Goal: Information Seeking & Learning: Learn about a topic

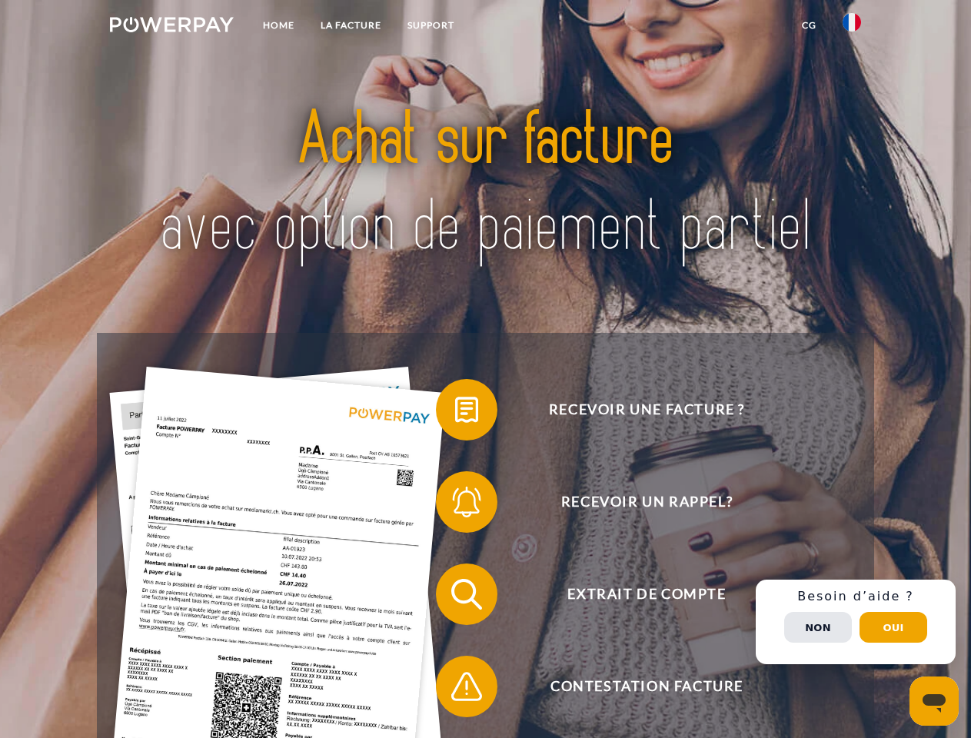
click at [171, 27] on img at bounding box center [172, 24] width 124 height 15
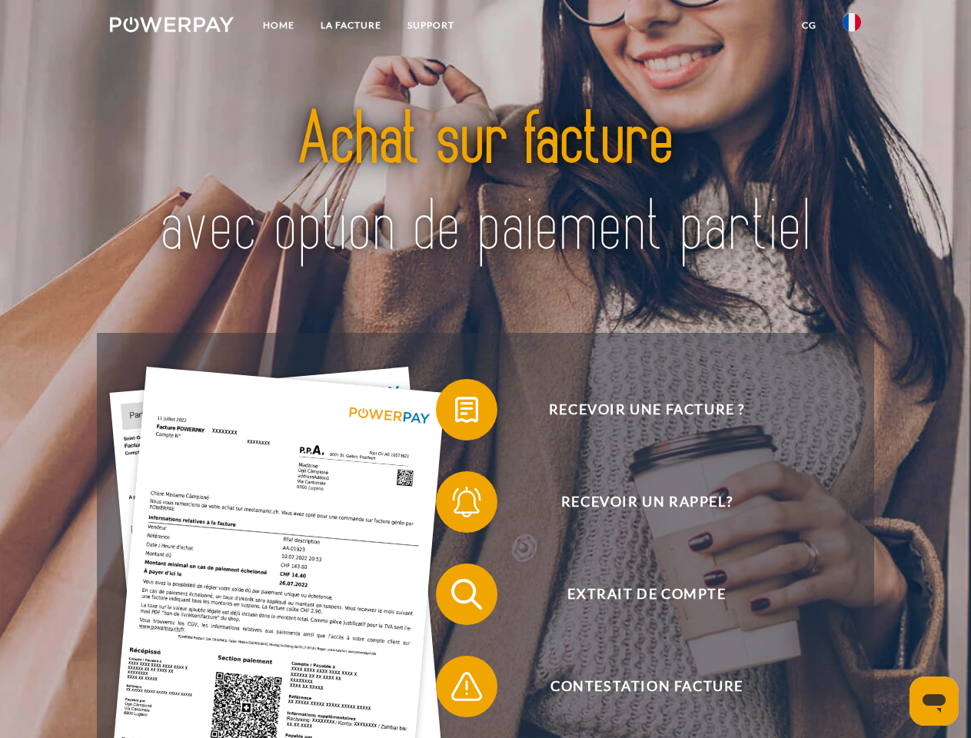
click at [852, 27] on img at bounding box center [852, 22] width 18 height 18
click at [809, 25] on link "CG" at bounding box center [809, 26] width 41 height 28
click at [455, 413] on span at bounding box center [443, 409] width 77 height 77
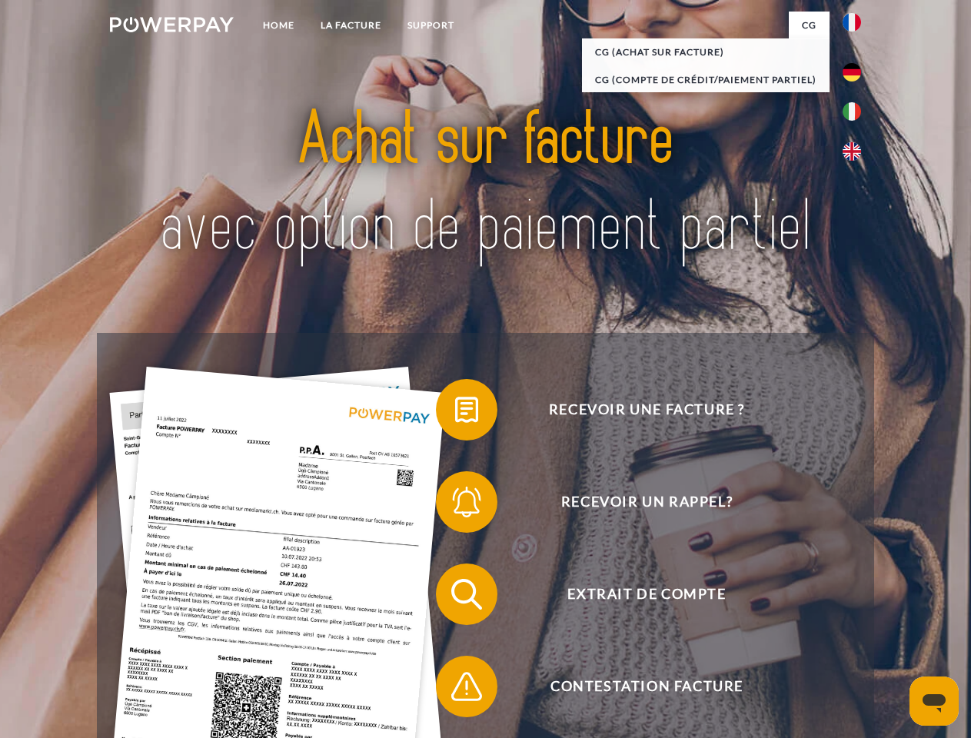
click at [455, 505] on span at bounding box center [443, 502] width 77 height 77
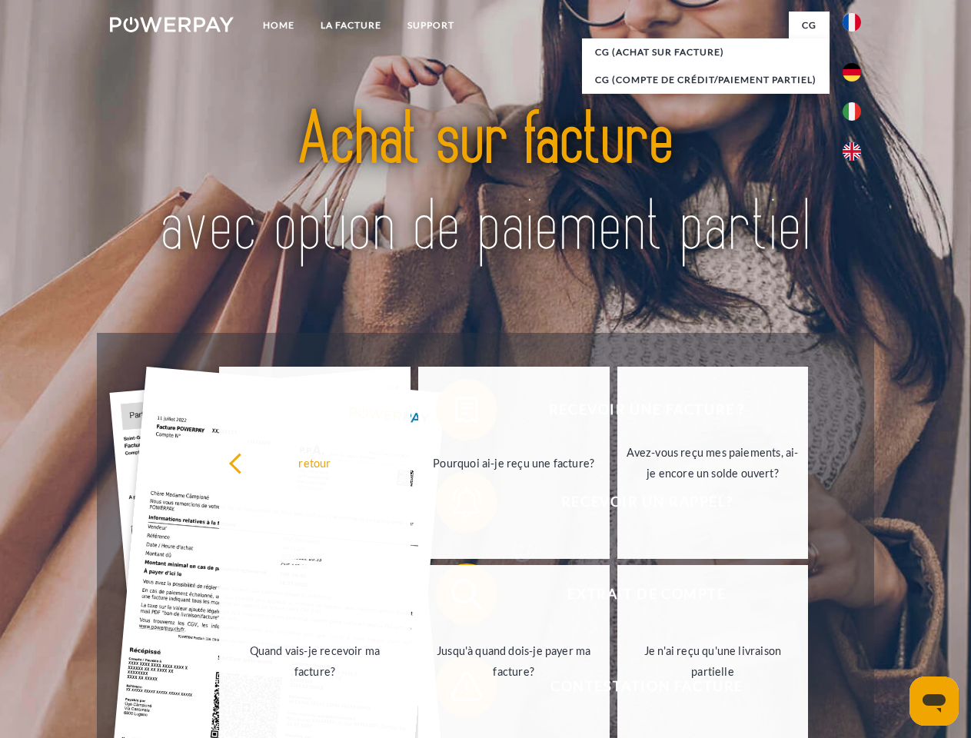
click at [455, 598] on link "Jusqu'à quand dois-je payer ma facture?" at bounding box center [513, 661] width 191 height 192
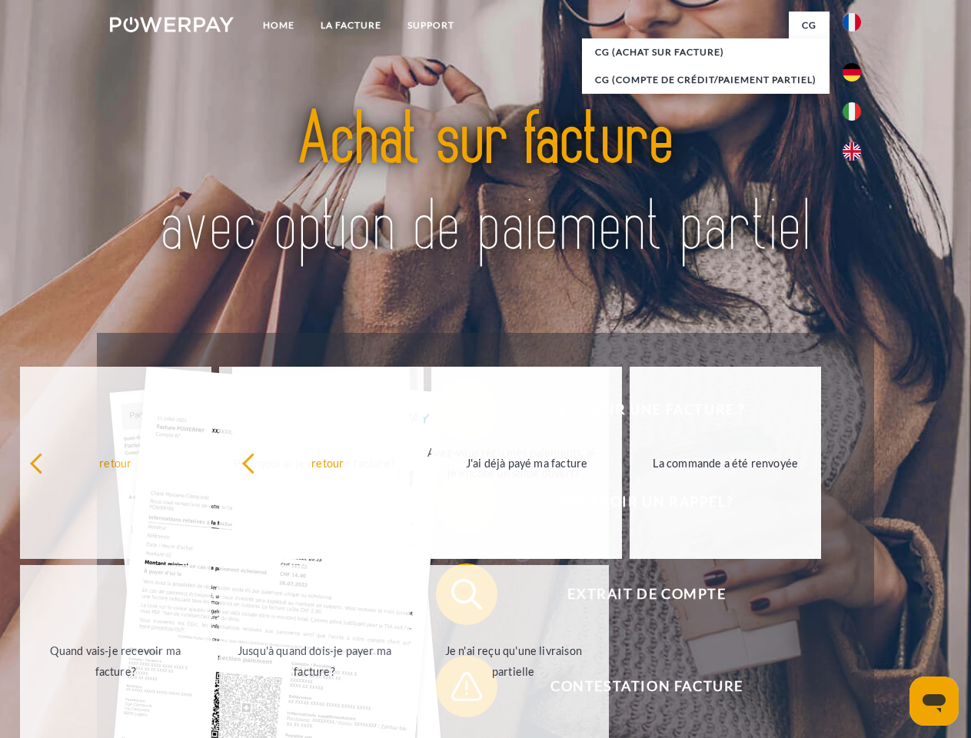
click at [455, 690] on span at bounding box center [443, 686] width 77 height 77
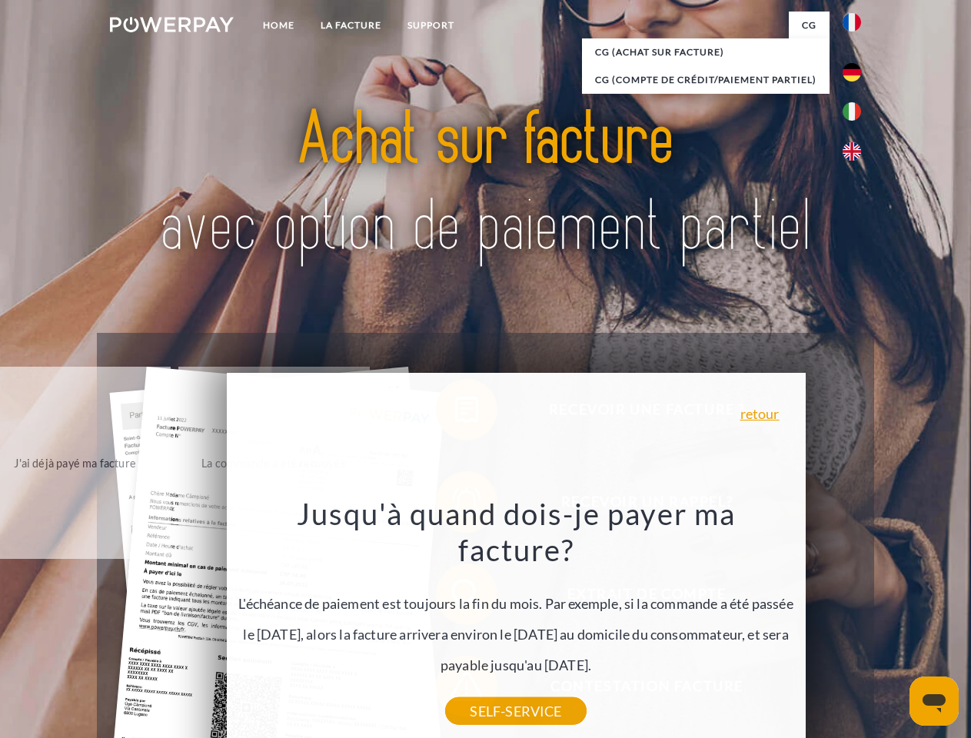
click at [856, 622] on div "Recevoir une facture ? Recevoir un rappel? Extrait de compte retour" at bounding box center [485, 640] width 777 height 615
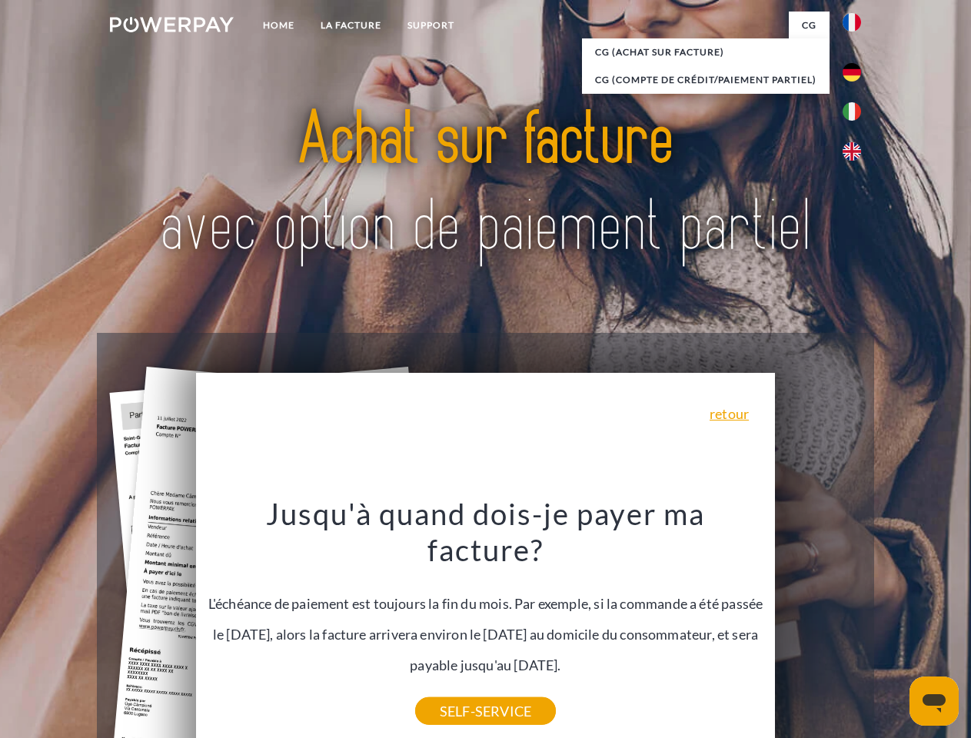
click at [818, 625] on span "Extrait de compte" at bounding box center [646, 595] width 377 height 62
click at [894, 628] on header "Home LA FACTURE Support" at bounding box center [485, 531] width 971 height 1062
